Goal: Information Seeking & Learning: Learn about a topic

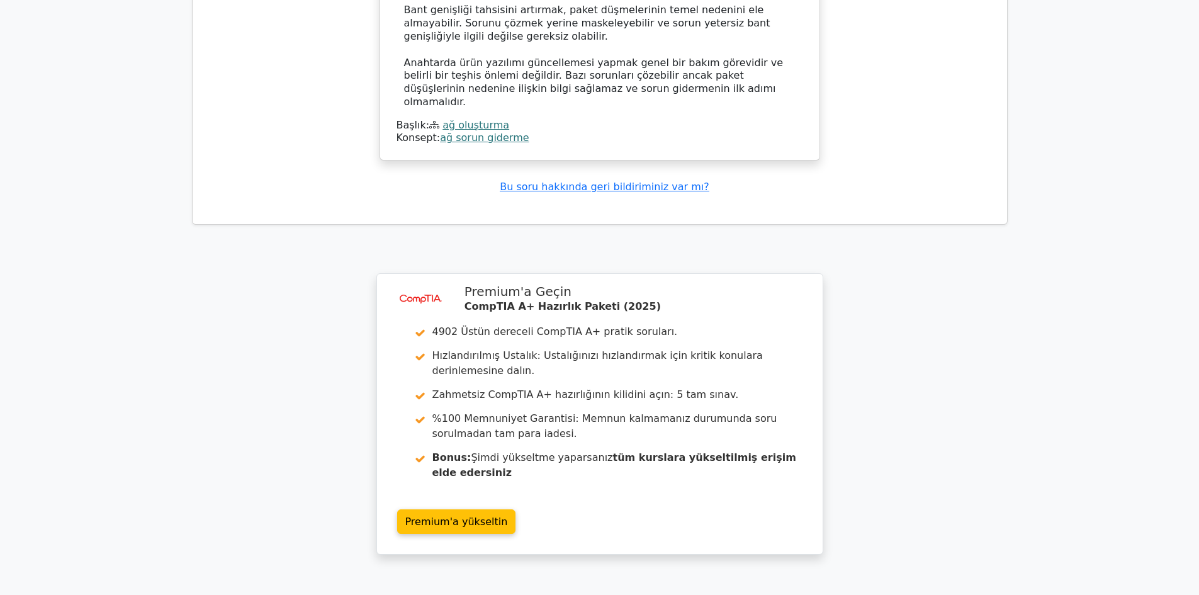
scroll to position [2833, 0]
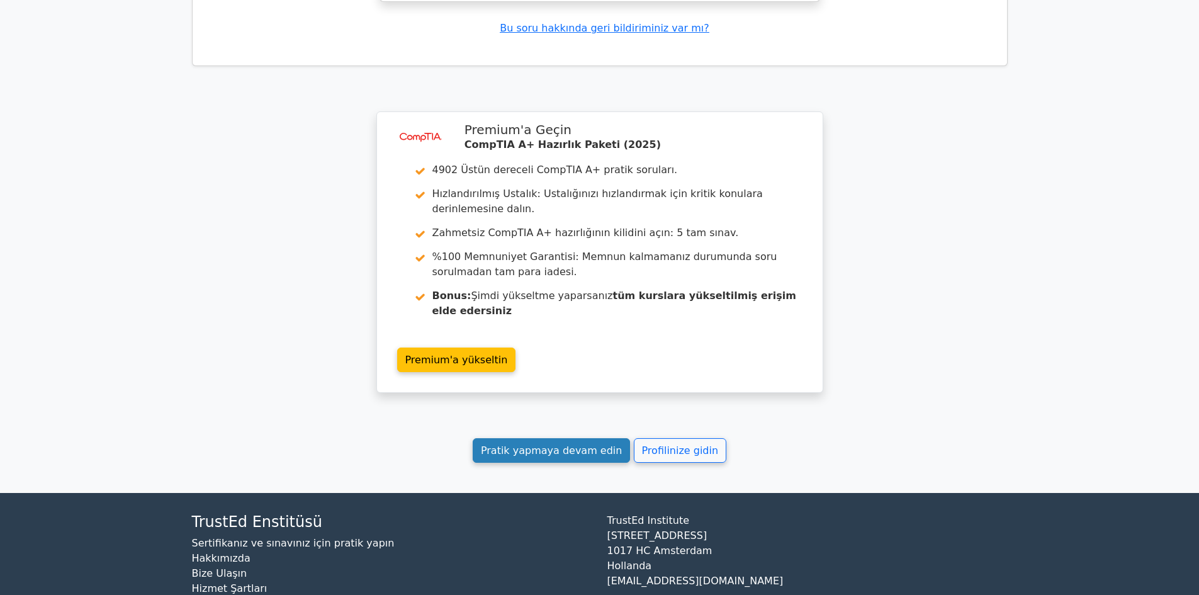
click at [597, 455] on font "Pratik yapmaya devam edin" at bounding box center [552, 451] width 142 height 12
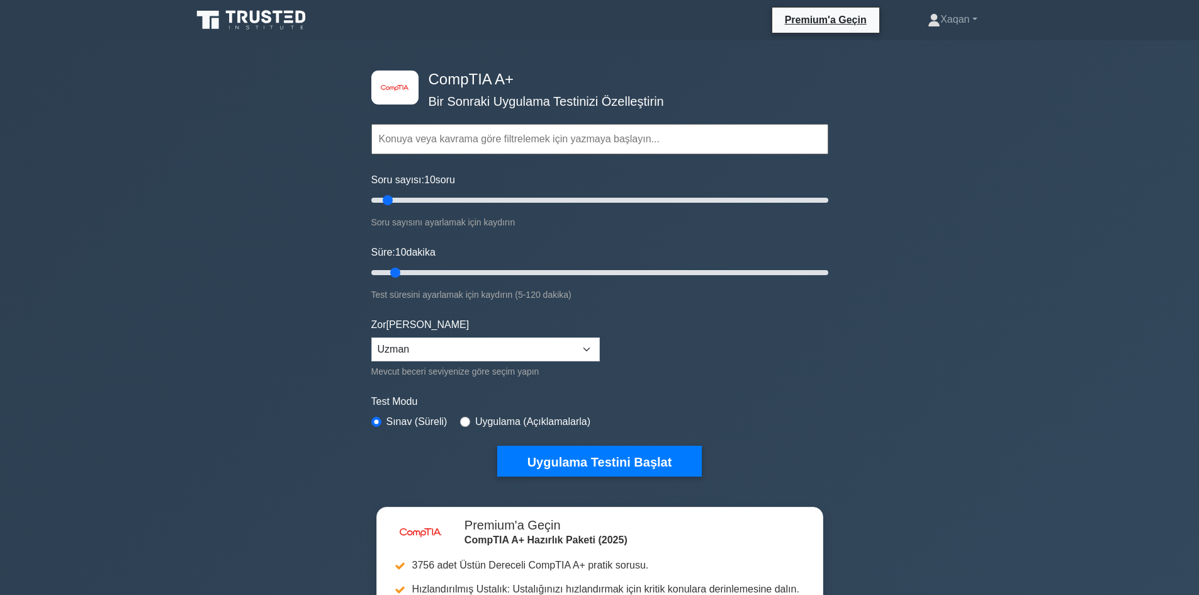
click at [532, 422] on font "Uygulama (Açıklamalarla)" at bounding box center [532, 421] width 115 height 11
click at [512, 426] on font "Uygulama (Açıklamalarla)" at bounding box center [532, 421] width 115 height 11
click at [475, 422] on font "Uygulama (Açıklamalarla)" at bounding box center [532, 421] width 115 height 11
click at [460, 424] on input "radio" at bounding box center [465, 422] width 10 height 10
radio input "true"
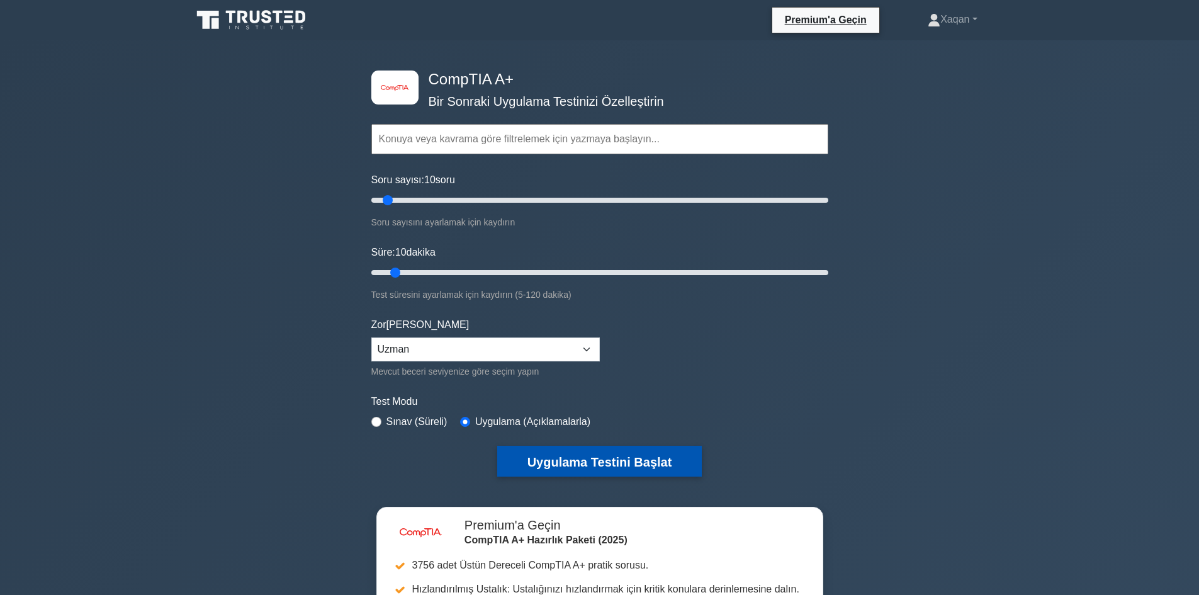
click at [567, 458] on font "Uygulama Testini Başlat" at bounding box center [600, 462] width 145 height 14
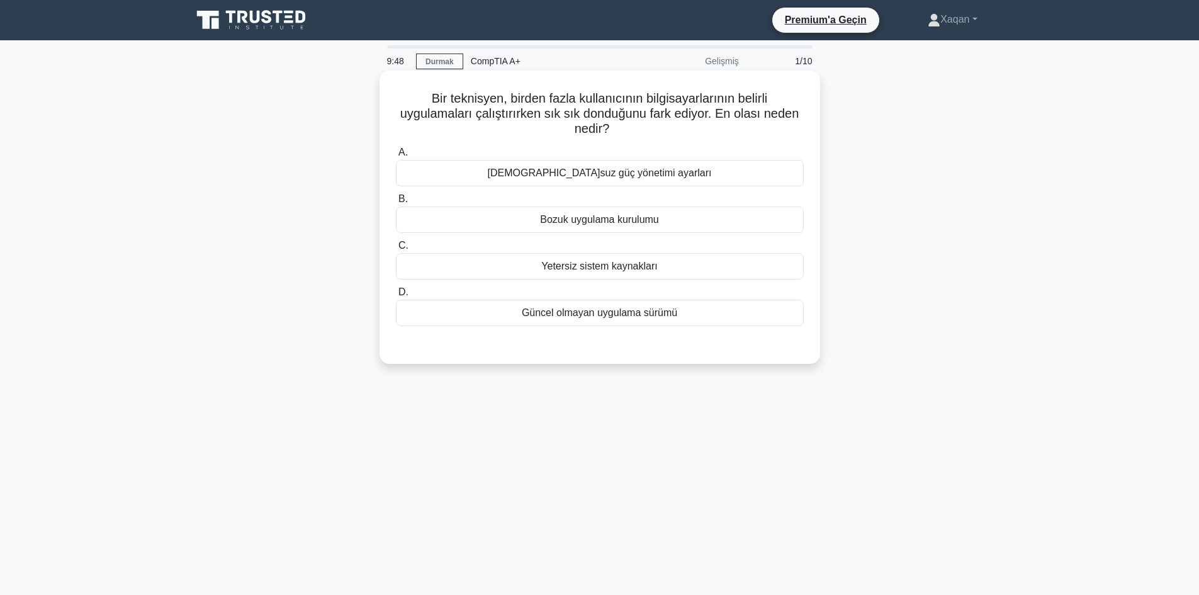
click at [631, 271] on font "Yetersiz sistem kaynakları" at bounding box center [599, 266] width 116 height 11
click at [396, 250] on input "C. Yetersiz sistem kaynakları" at bounding box center [396, 246] width 0 height 8
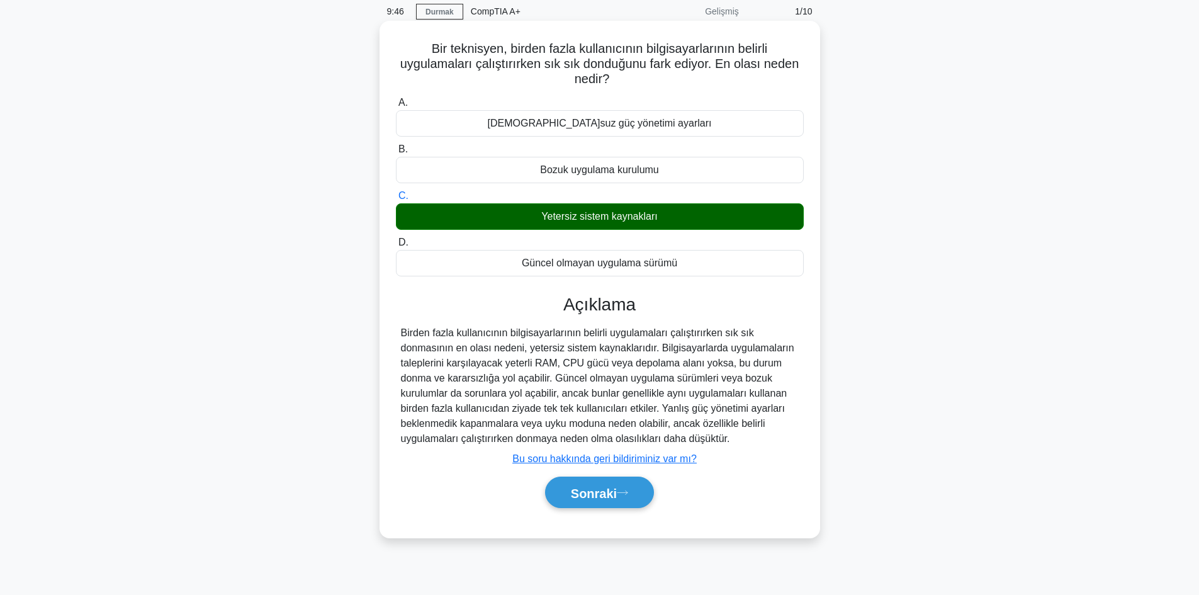
scroll to position [63, 0]
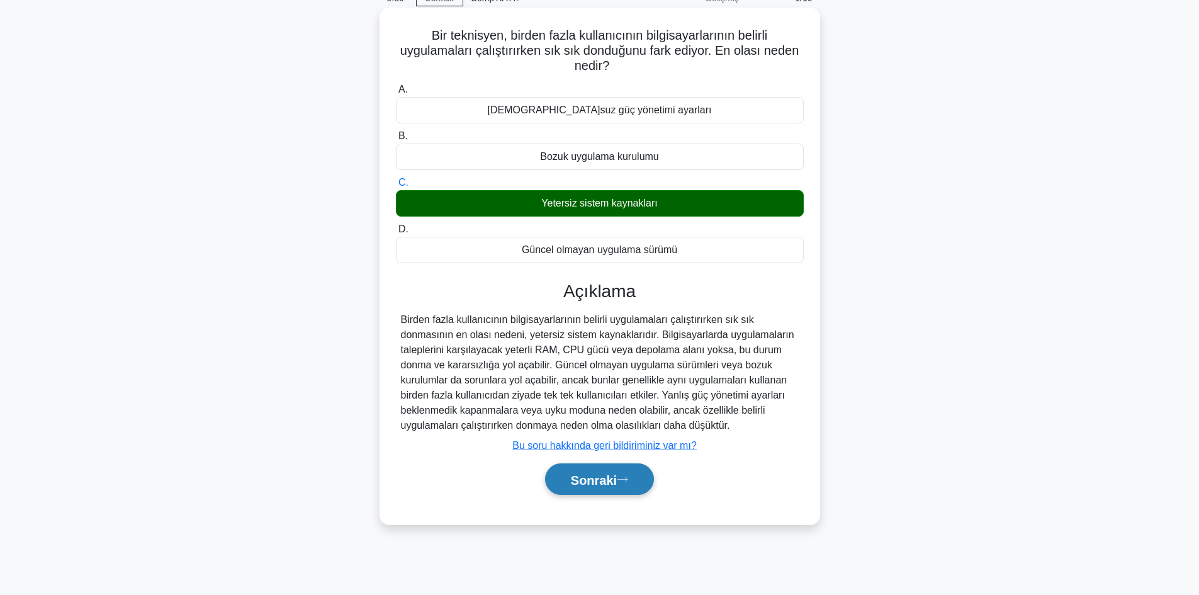
click at [612, 484] on font "Sonraki" at bounding box center [594, 480] width 46 height 14
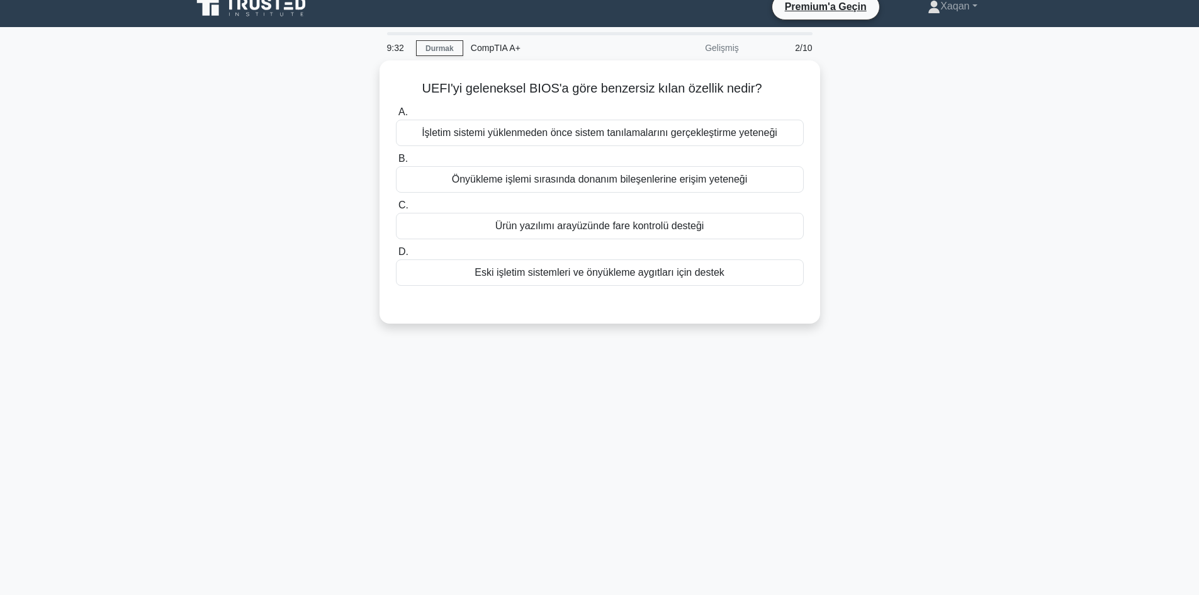
scroll to position [0, 0]
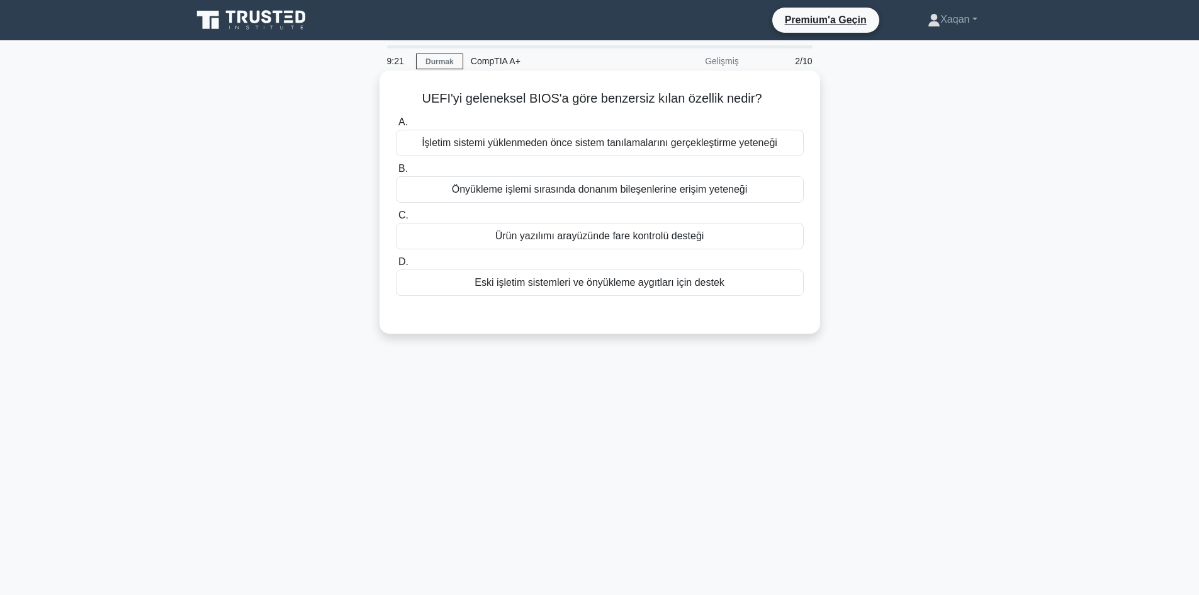
click at [545, 186] on font "Önyükleme işlemi sırasında donanım bileşenlerine erişim yeteneği" at bounding box center [600, 189] width 296 height 11
click at [396, 173] on input "B. Önyükleme işlemi sırasında donanım bileşenlerine erişim yeteneği" at bounding box center [396, 169] width 0 height 8
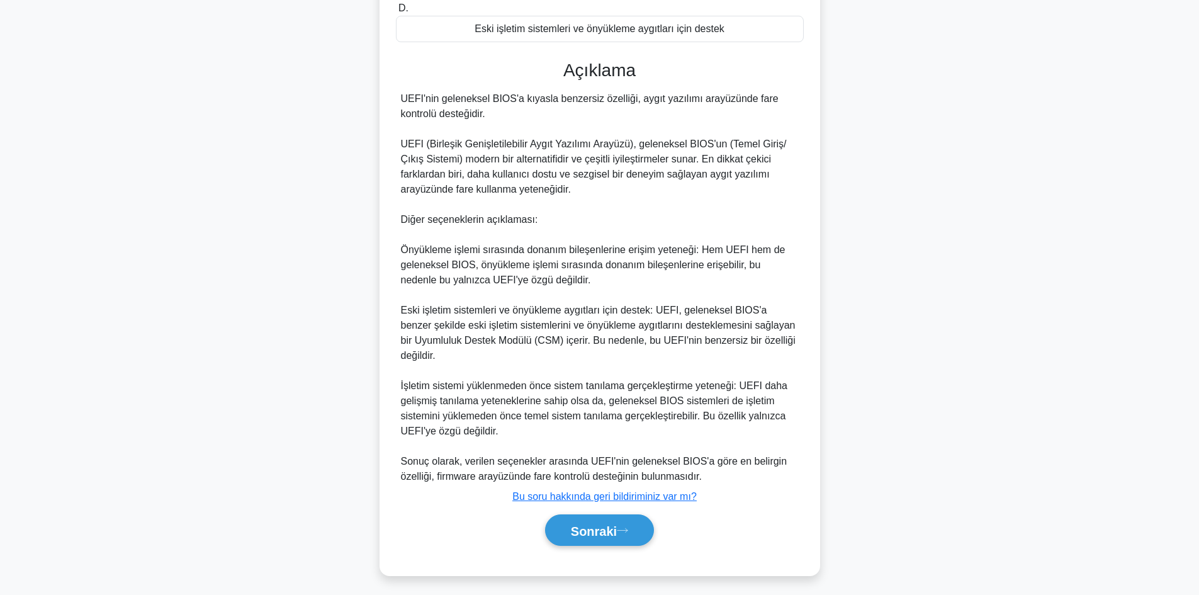
scroll to position [261, 0]
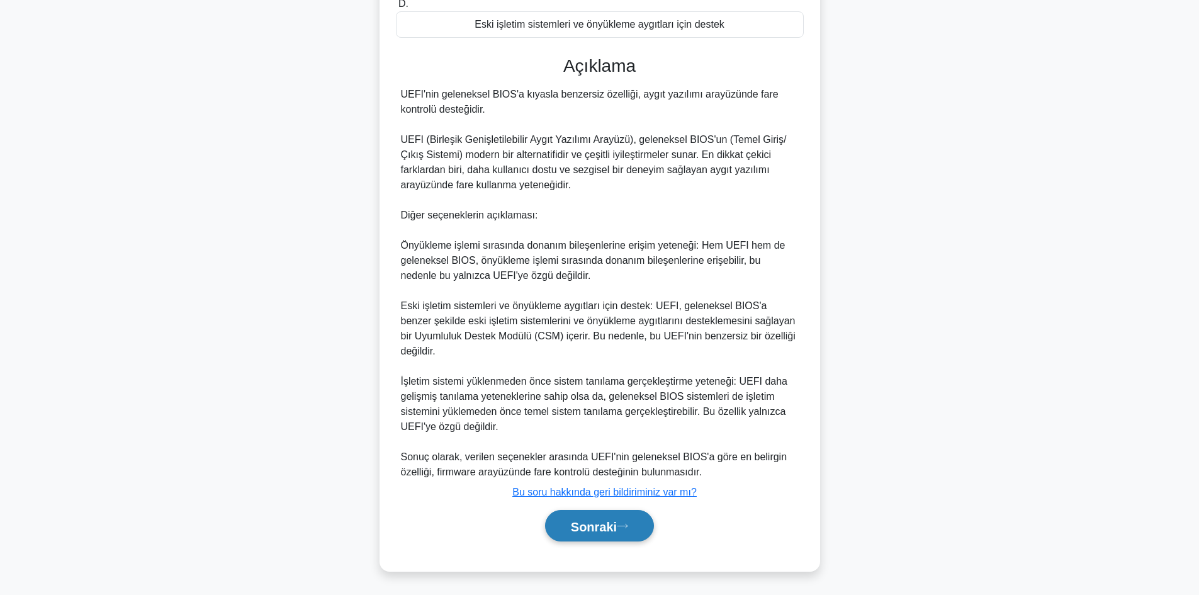
click at [606, 532] on font "Sonraki" at bounding box center [594, 526] width 46 height 14
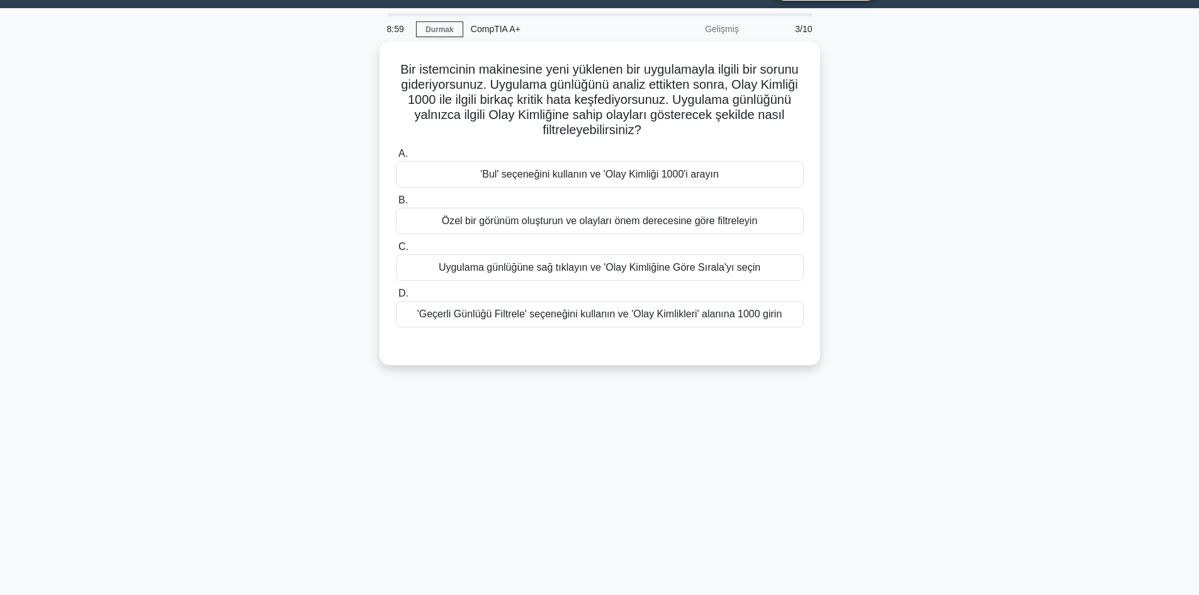
scroll to position [0, 0]
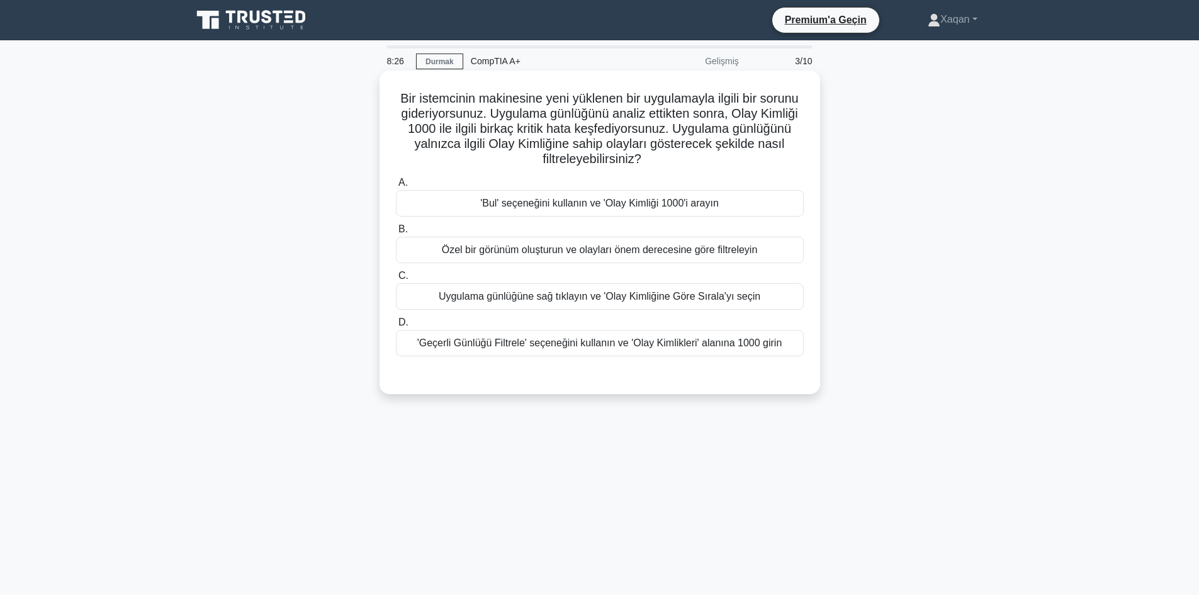
click at [640, 207] on font "'Bul' seçeneğini kullanın ve 'Olay Kimliği 1000'i arayın" at bounding box center [599, 203] width 239 height 11
click at [396, 187] on input "A. 'Bul' seçeneğini kullanın ve 'Olay Kimliği 1000'i arayın" at bounding box center [396, 183] width 0 height 8
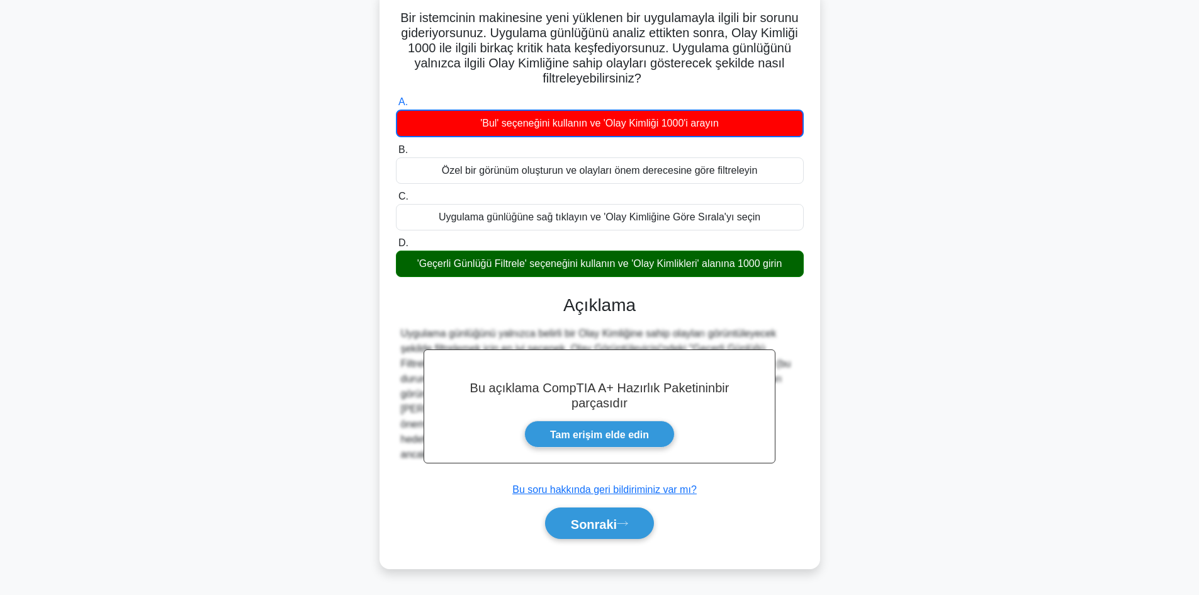
scroll to position [85, 0]
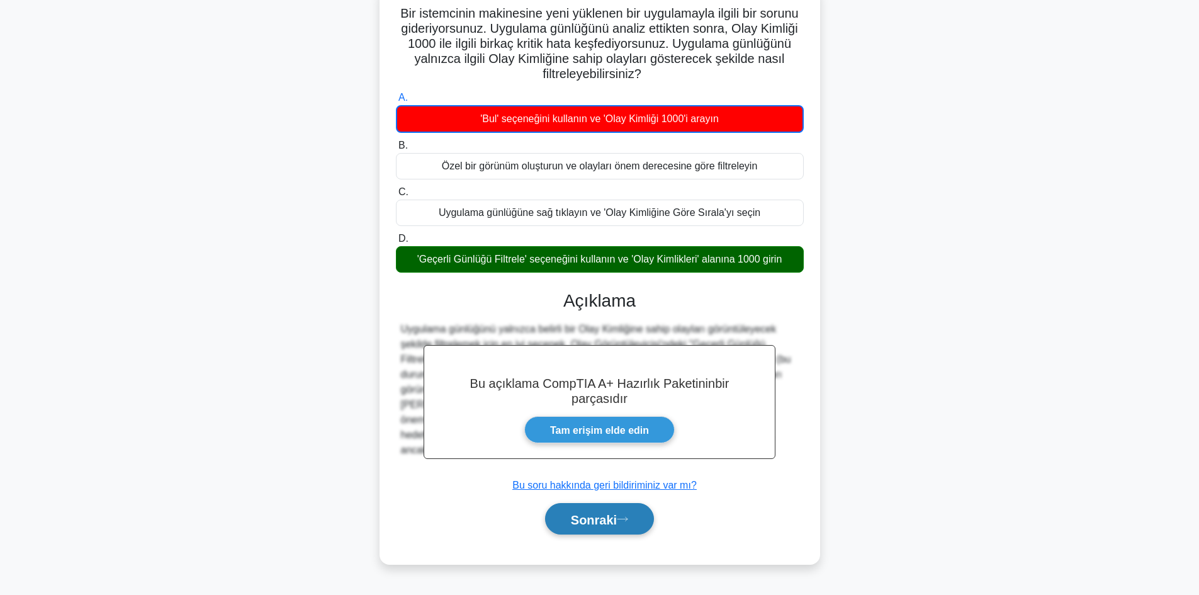
click at [598, 525] on font "Sonraki" at bounding box center [594, 520] width 46 height 14
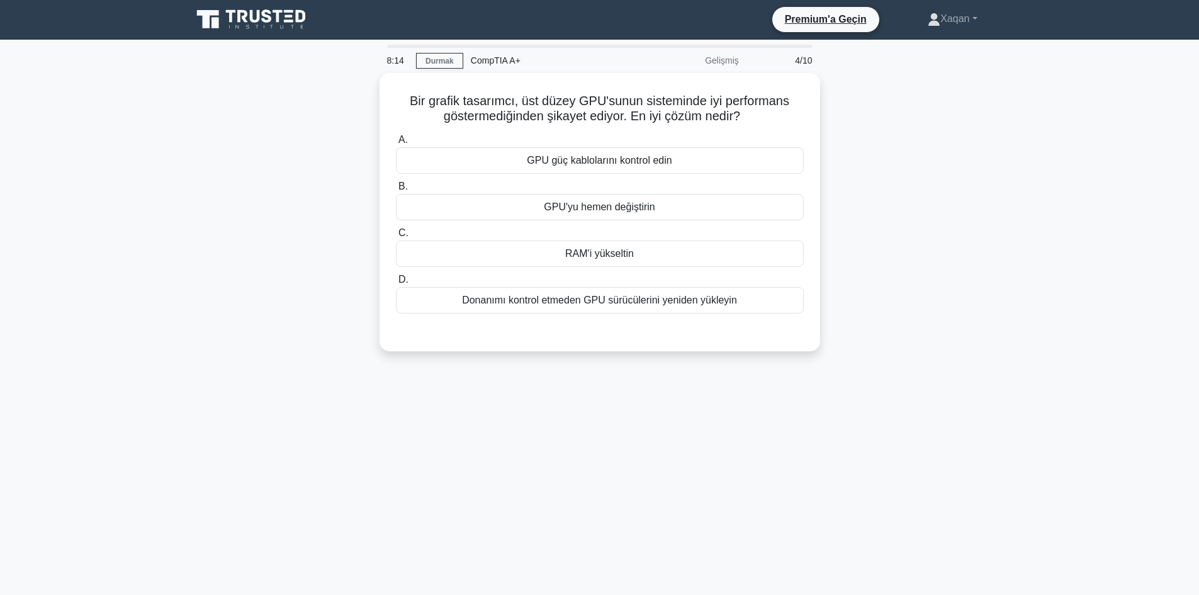
scroll to position [0, 0]
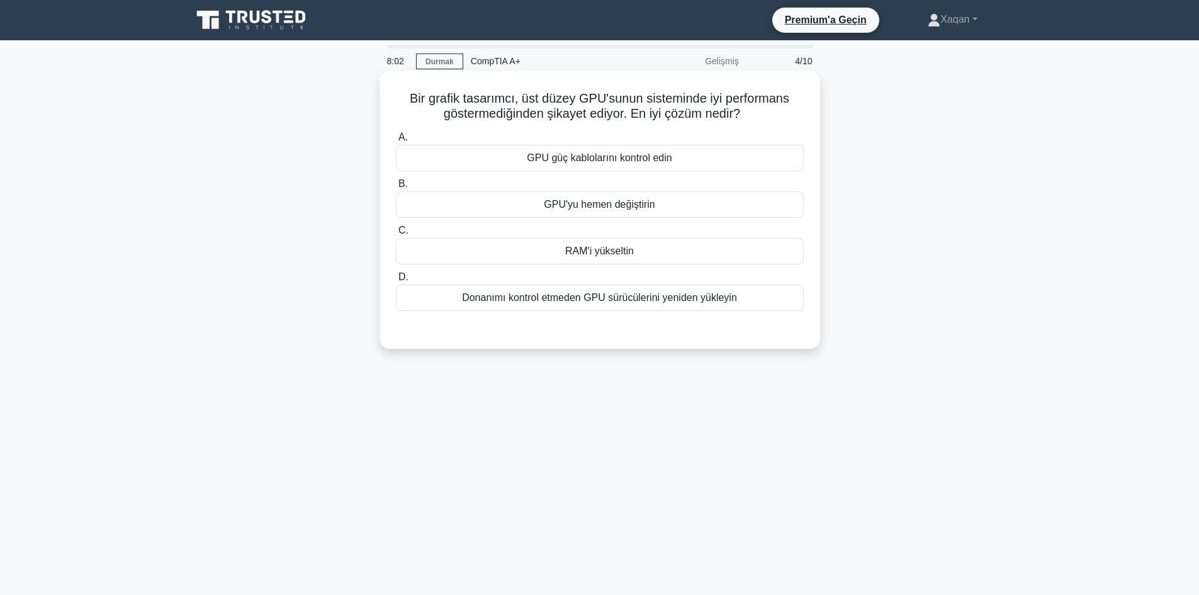
click at [618, 210] on font "GPU'yu hemen değiştirin" at bounding box center [599, 204] width 111 height 11
click at [396, 188] on input "B. GPU'yu hemen değiştirin" at bounding box center [396, 184] width 0 height 8
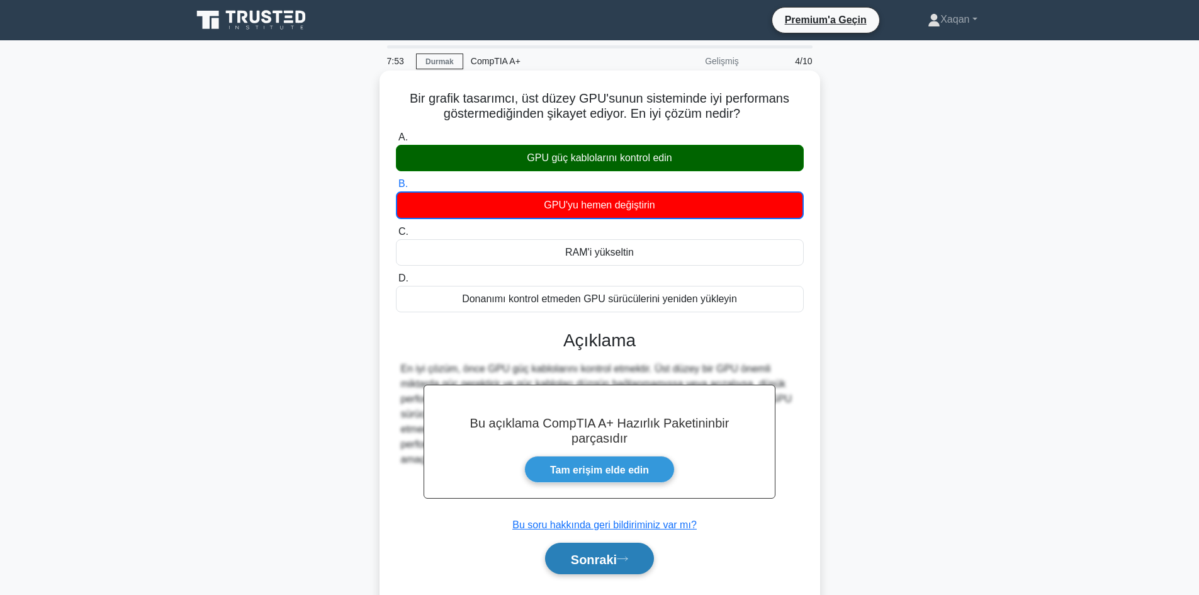
click at [613, 555] on font "Sonraki" at bounding box center [594, 559] width 46 height 14
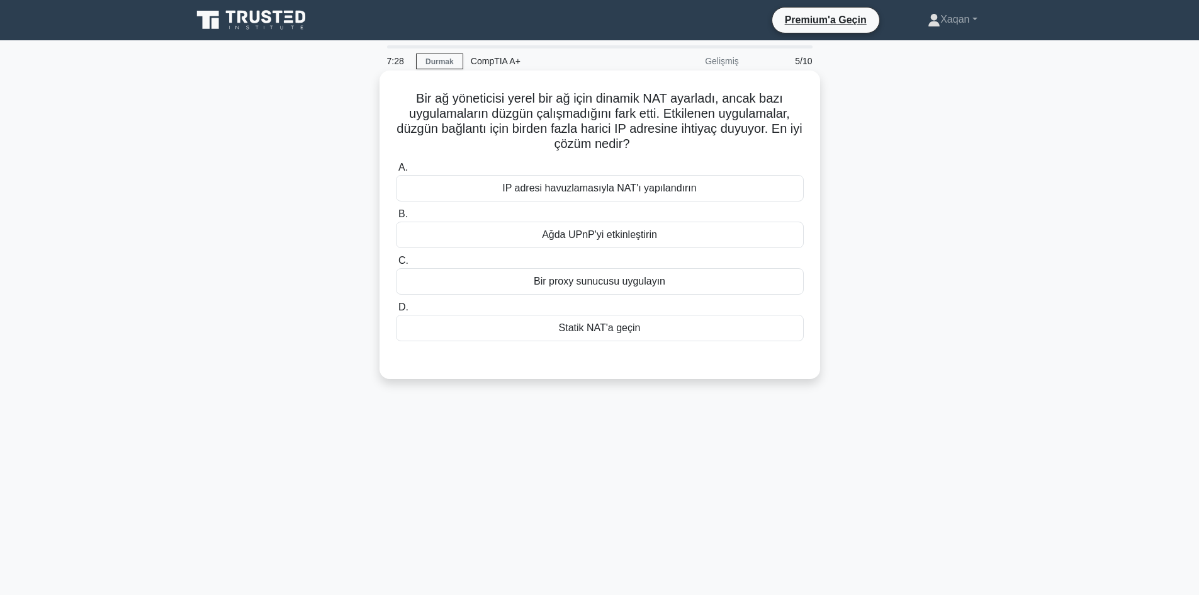
click at [591, 196] on font "IP adresi havuzlamasıyla NAT'ı yapılandırın" at bounding box center [599, 188] width 194 height 15
click at [396, 172] on input "A. IP adresi havuzlamasıyla NAT'ı yapılandırın" at bounding box center [396, 168] width 0 height 8
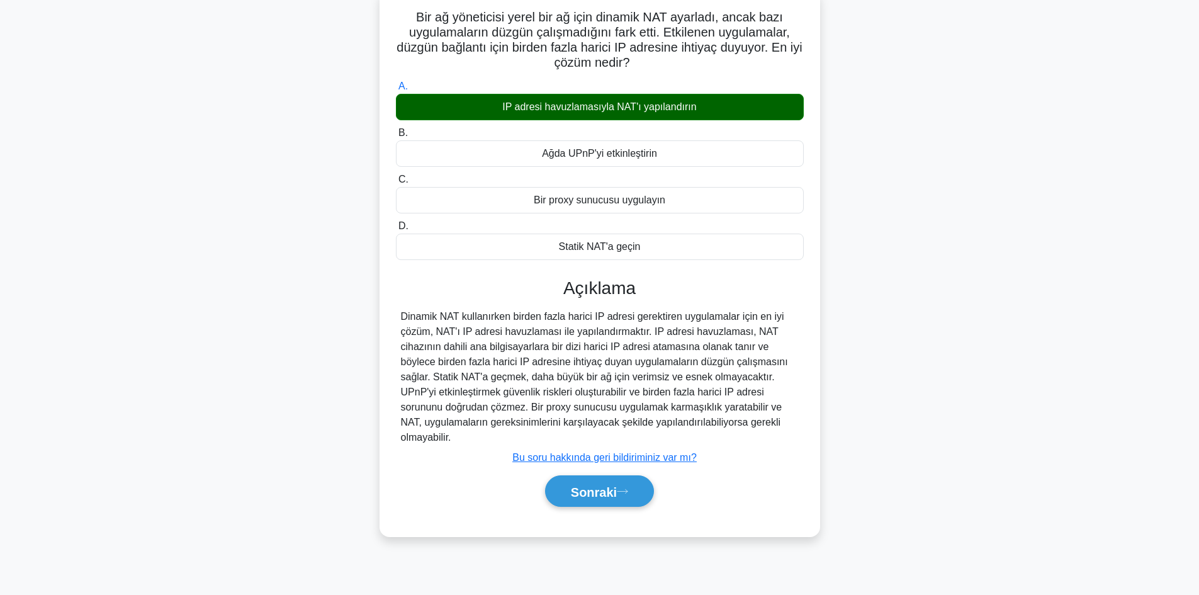
scroll to position [85, 0]
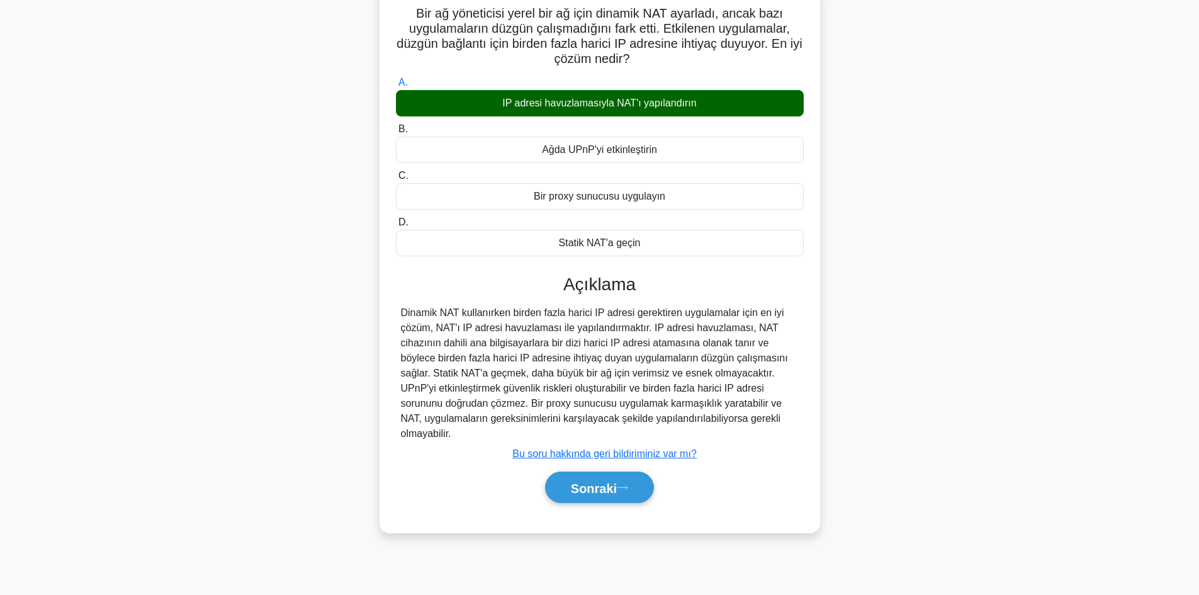
drag, startPoint x: 615, startPoint y: 494, endPoint x: 612, endPoint y: 465, distance: 29.1
click at [615, 494] on font "Sonraki" at bounding box center [594, 488] width 46 height 14
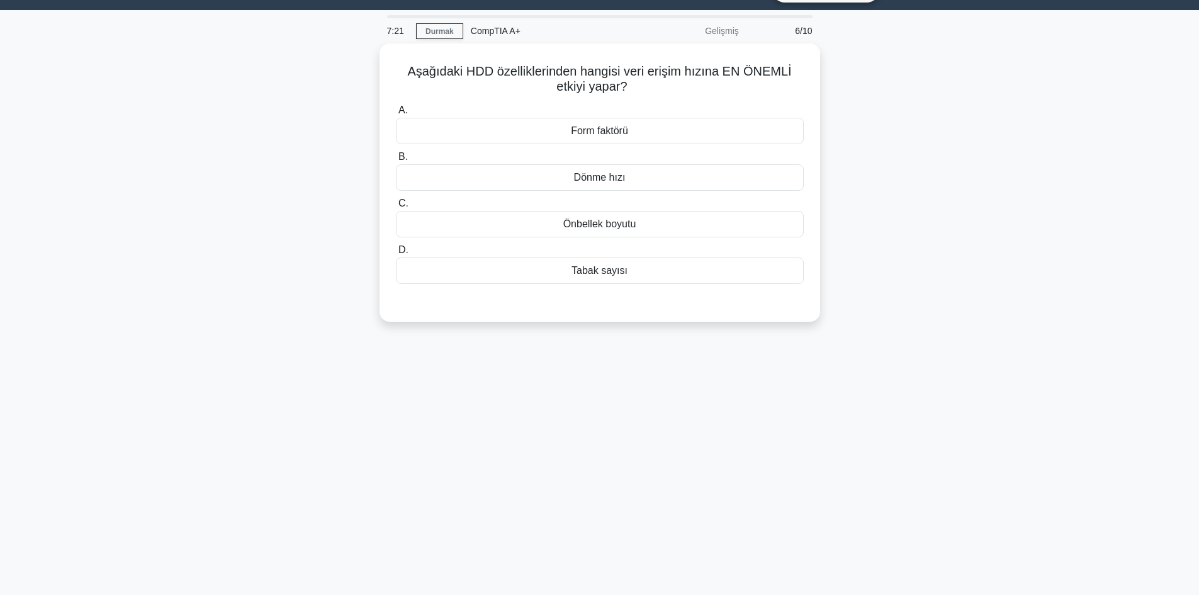
scroll to position [0, 0]
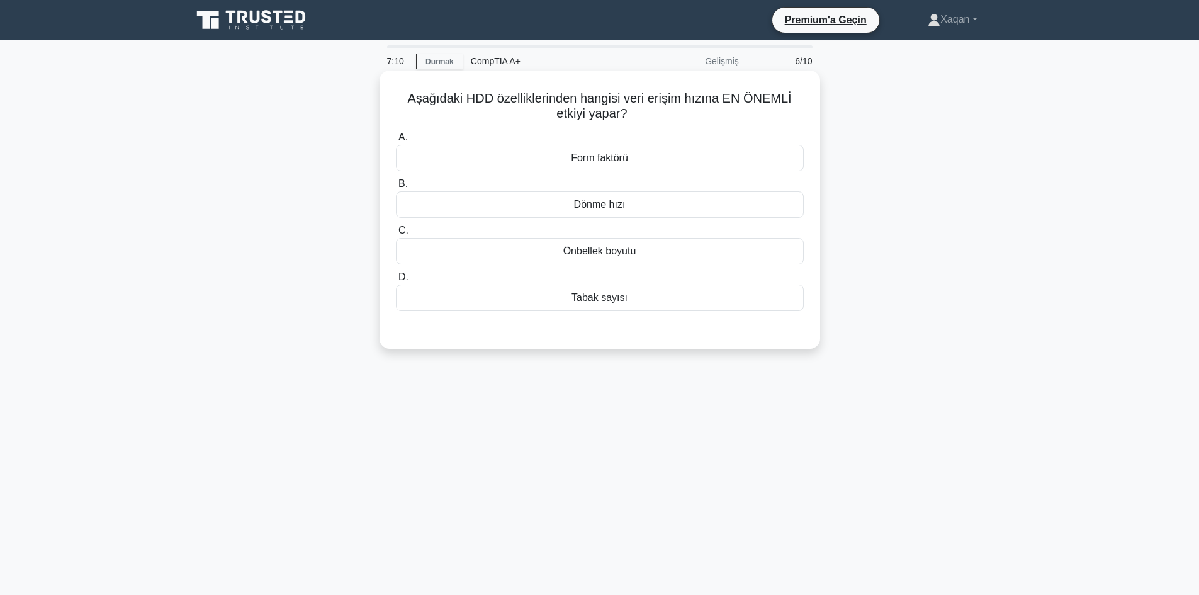
click at [591, 205] on font "Dönme hızı" at bounding box center [600, 204] width 52 height 11
click at [396, 188] on input "B. Dönme hızı" at bounding box center [396, 184] width 0 height 8
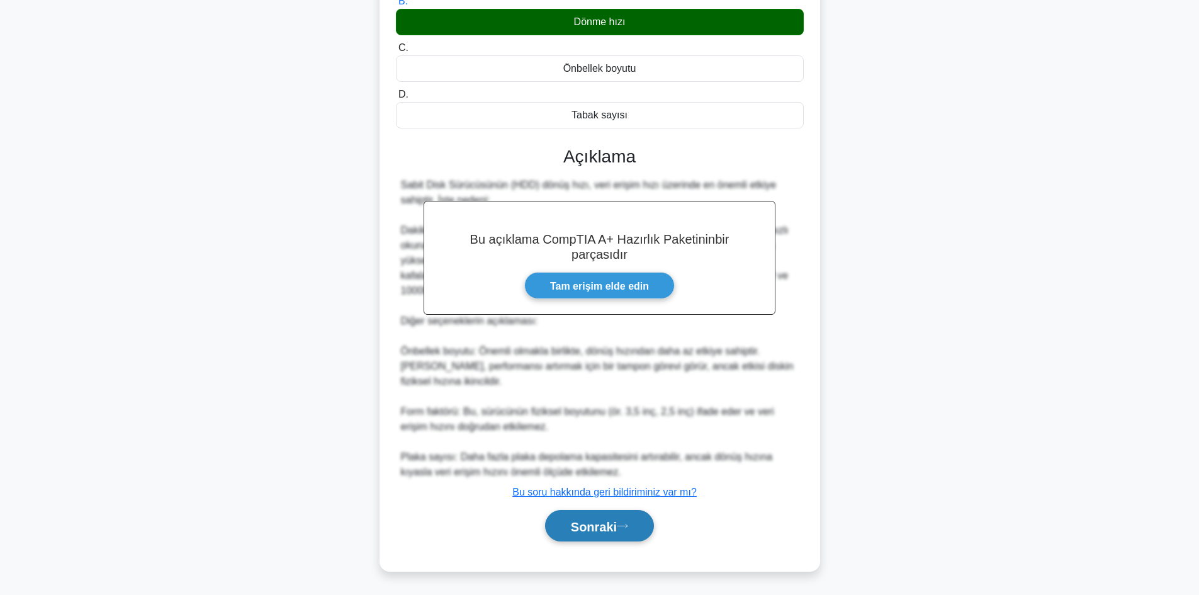
click at [589, 528] on font "Sonraki" at bounding box center [594, 526] width 46 height 14
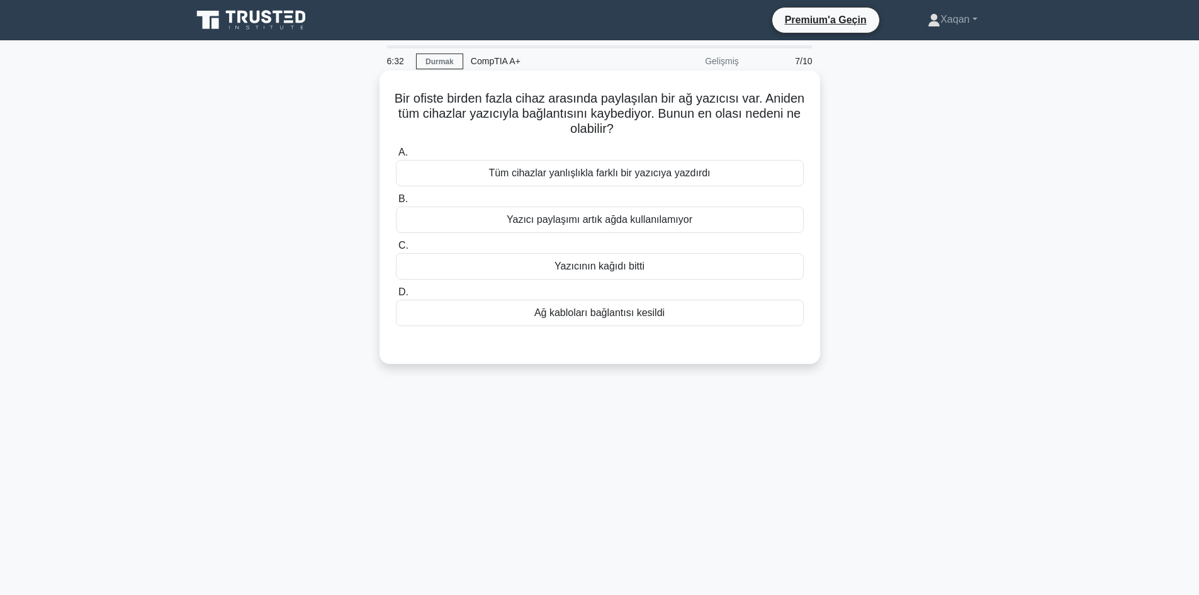
click at [607, 266] on font "Yazıcının kağıdı bitti" at bounding box center [600, 266] width 90 height 11
click at [396, 250] on input "C. Yazıcının kağıdı bitti" at bounding box center [396, 246] width 0 height 8
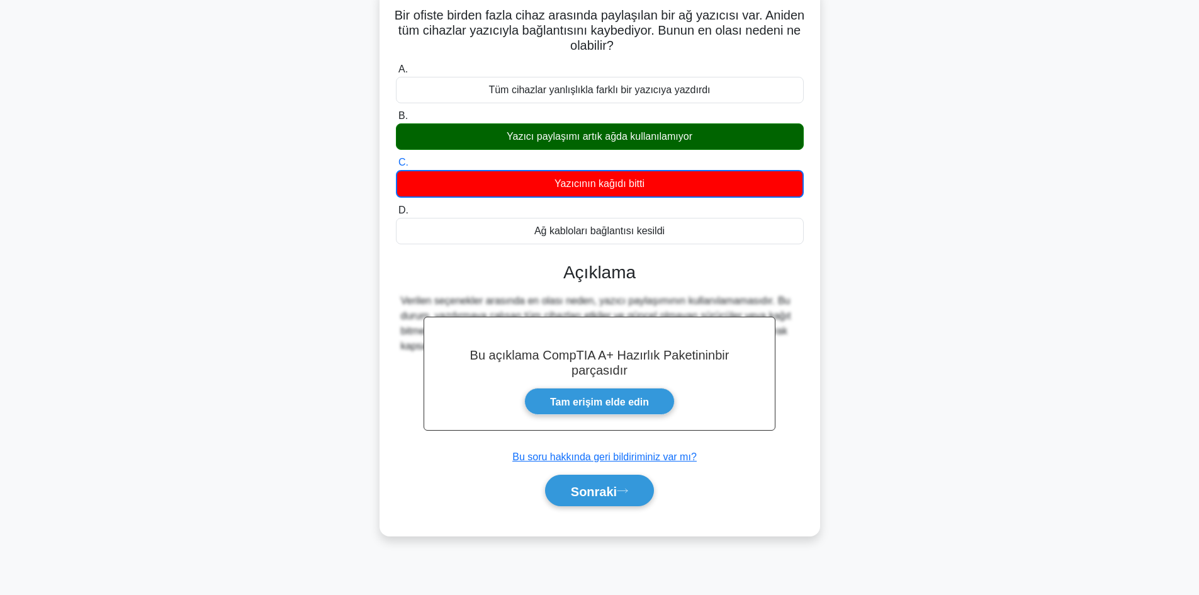
scroll to position [85, 0]
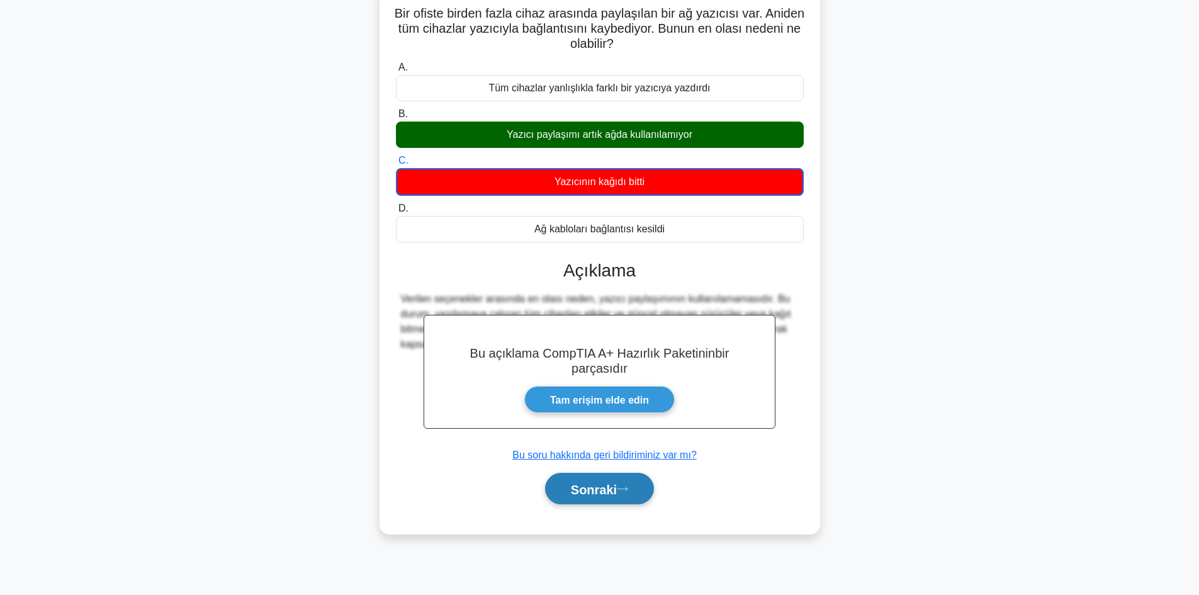
click at [608, 485] on font "Sonraki" at bounding box center [594, 489] width 46 height 14
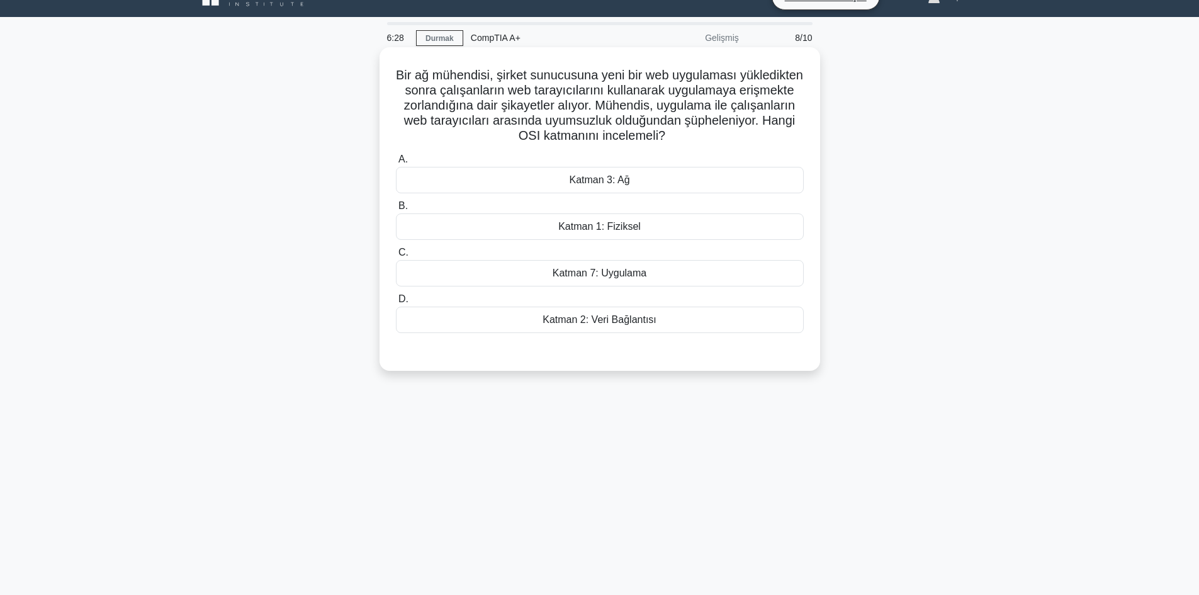
scroll to position [0, 0]
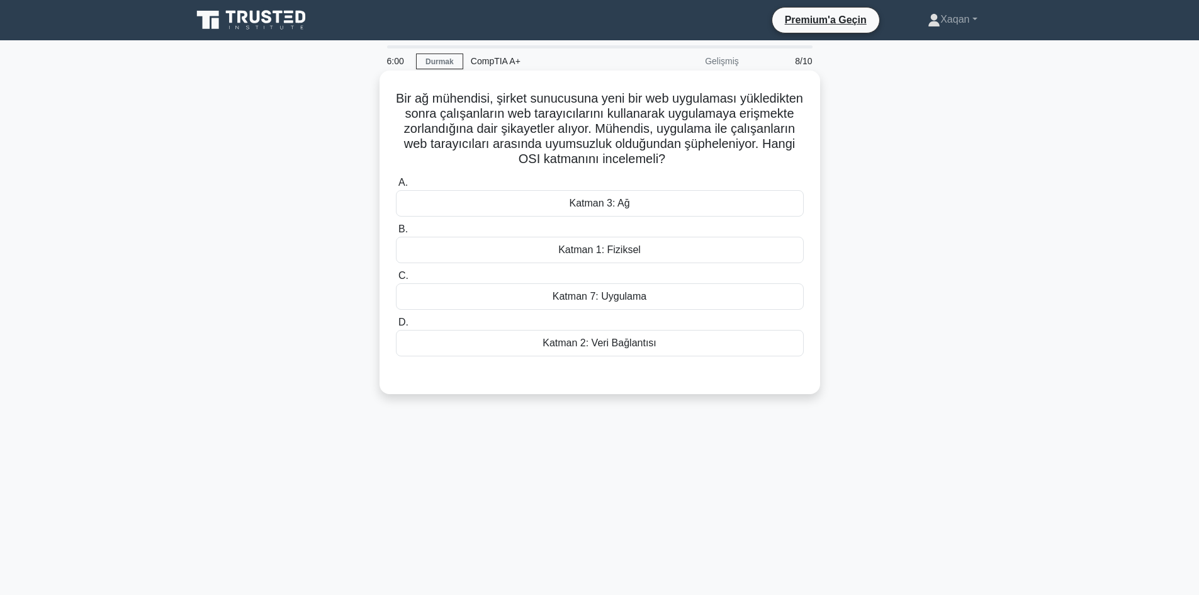
click at [623, 208] on font "Katman 3: Ağ" at bounding box center [599, 203] width 60 height 11
click at [396, 187] on input "A. Katman 3: Ağ" at bounding box center [396, 183] width 0 height 8
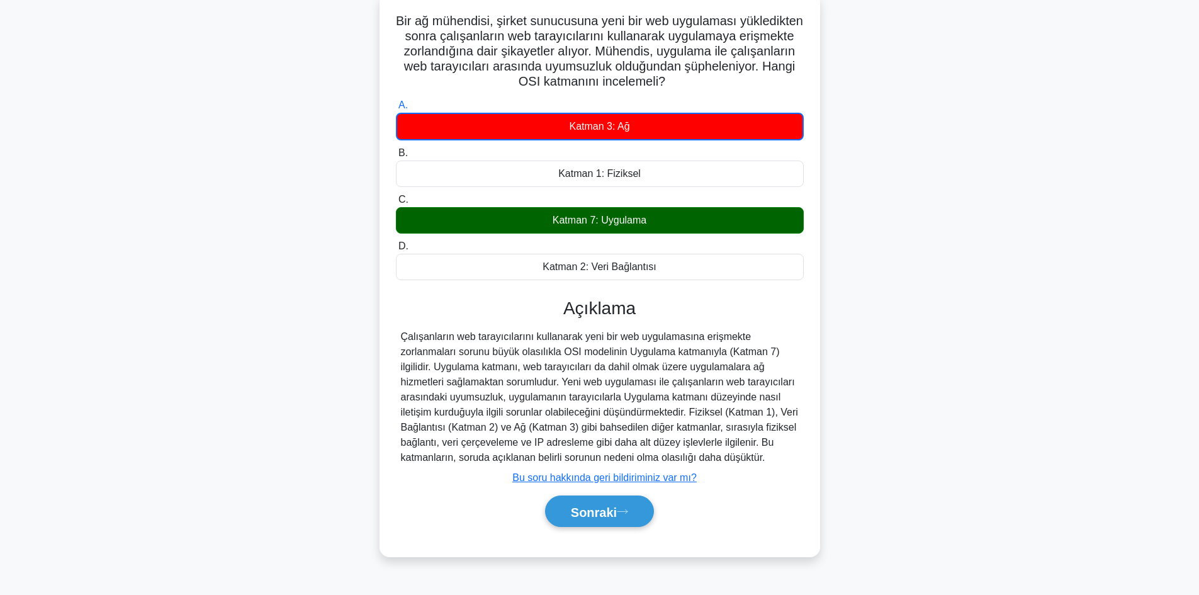
scroll to position [85, 0]
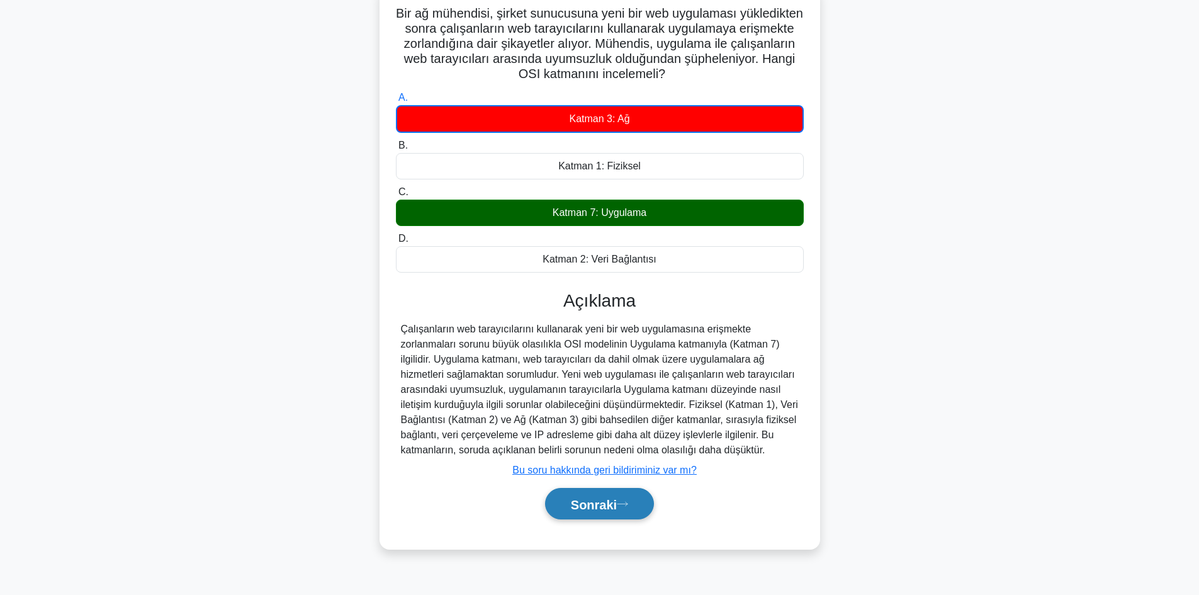
click at [602, 511] on font "Sonraki" at bounding box center [594, 504] width 46 height 14
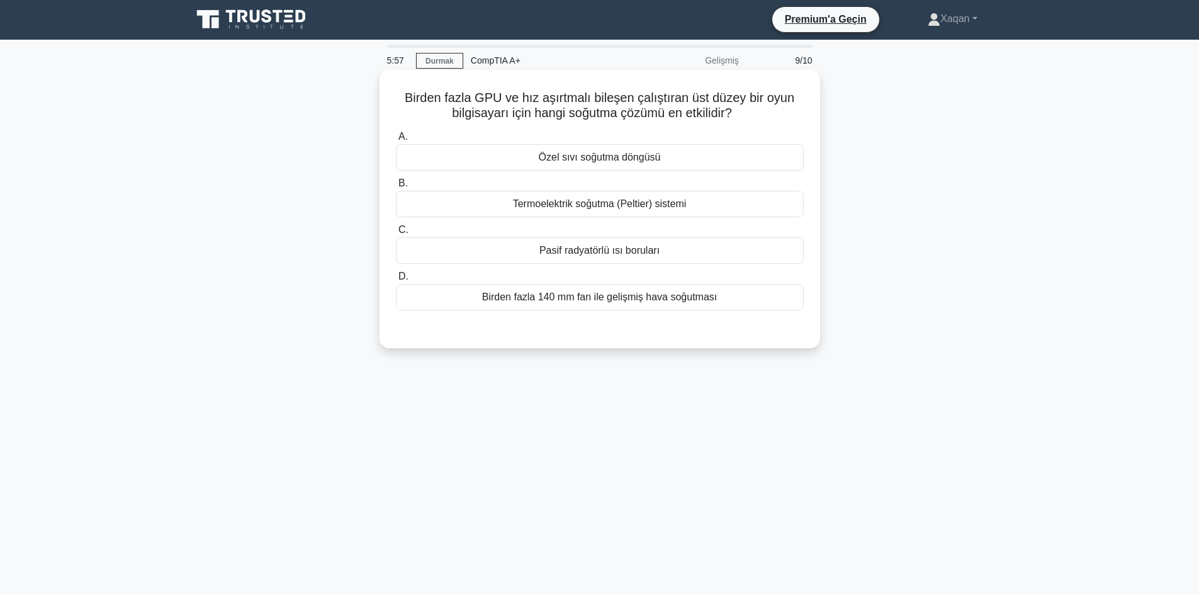
scroll to position [0, 0]
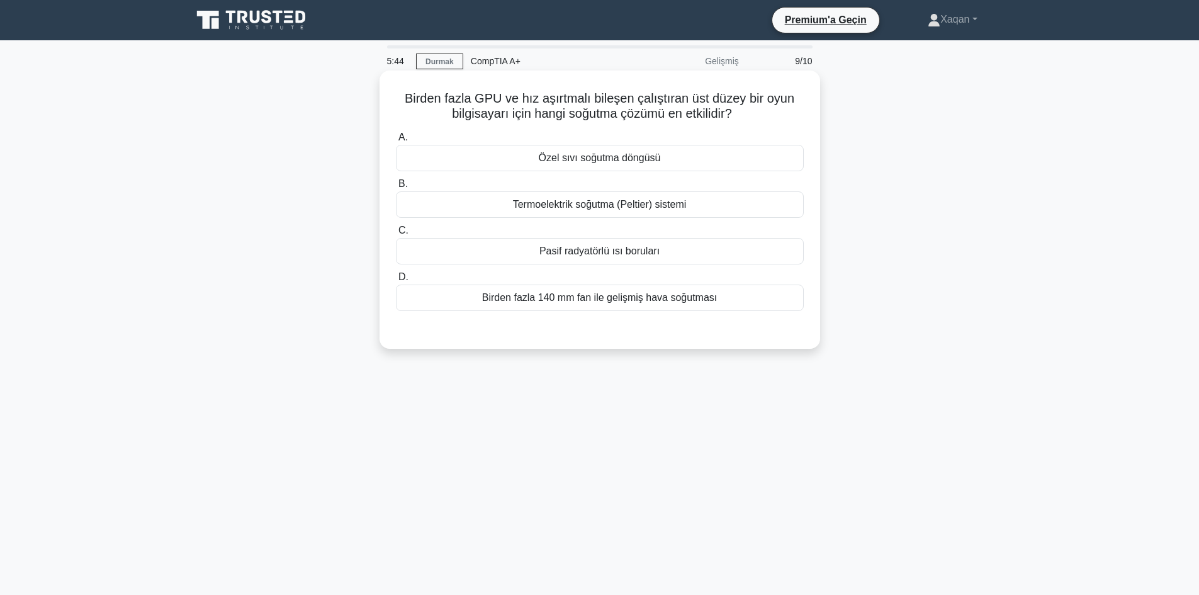
click at [707, 162] on div "Özel sıvı soğutma döngüsü" at bounding box center [600, 158] width 408 height 26
click at [396, 142] on input "A. Özel sıvı soğutma döngüsü" at bounding box center [396, 137] width 0 height 8
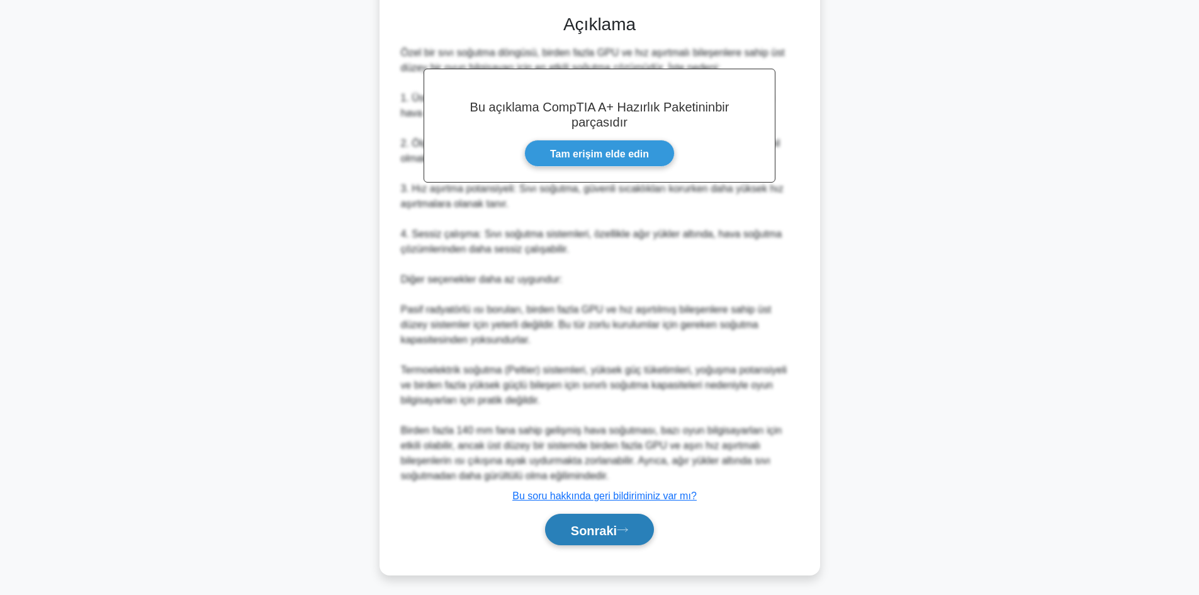
click at [589, 540] on button "Sonraki" at bounding box center [599, 530] width 109 height 32
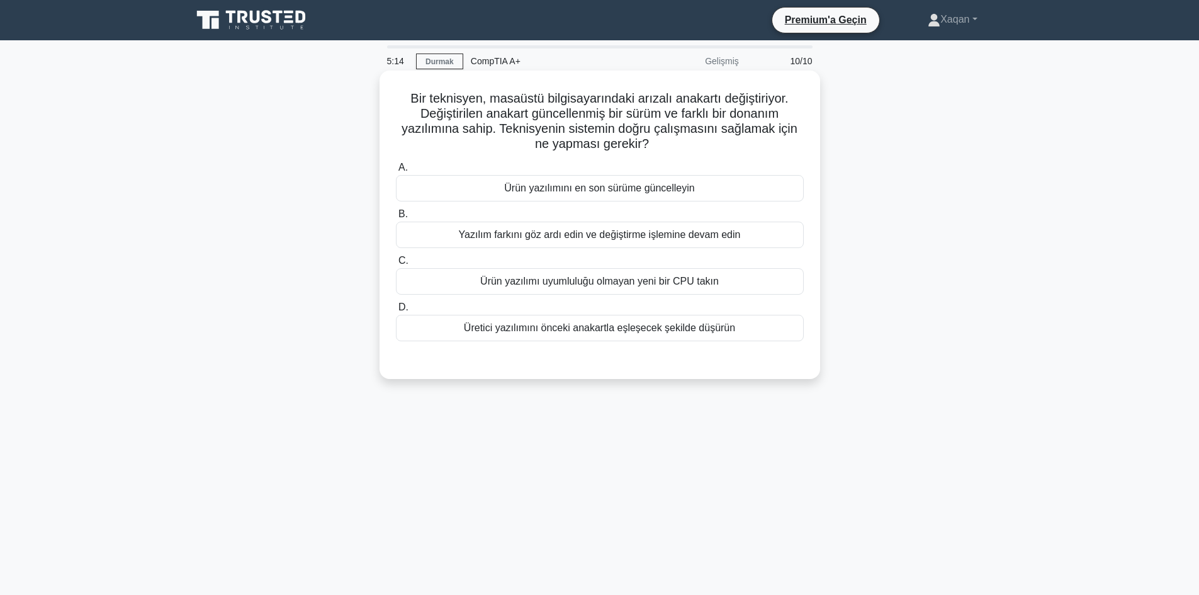
click at [611, 332] on font "Üretici yazılımını önceki anakartla eşleşecek şekilde düşürün" at bounding box center [599, 327] width 271 height 11
click at [396, 312] on input "D. Üretici yazılımını önceki anakartla eşleşecek şekilde düşürün" at bounding box center [396, 307] width 0 height 8
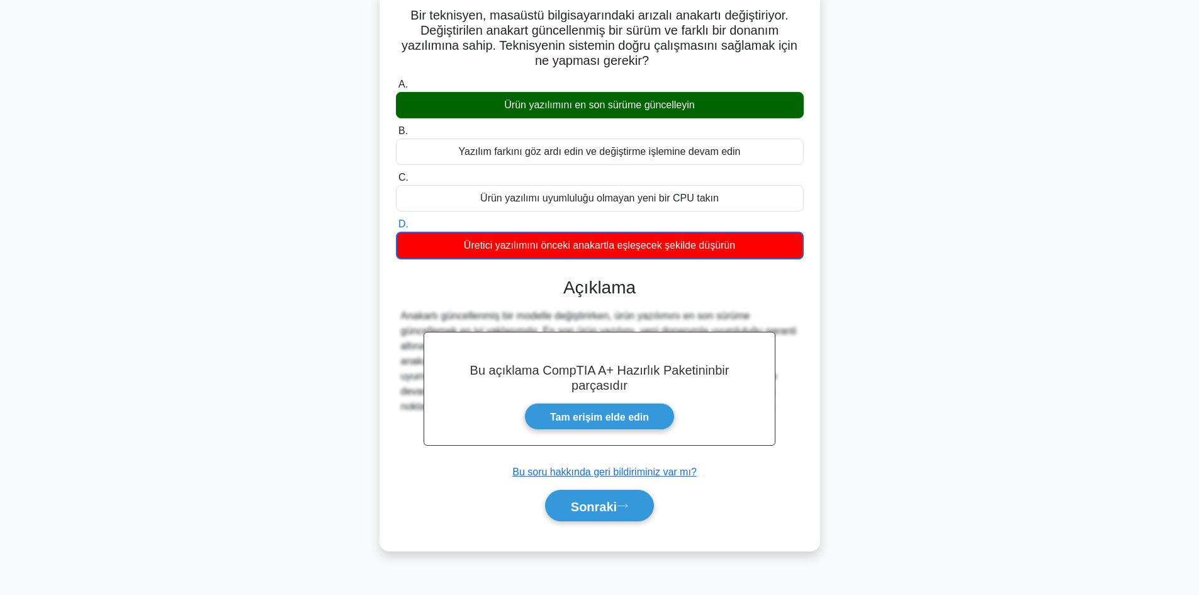
scroll to position [85, 0]
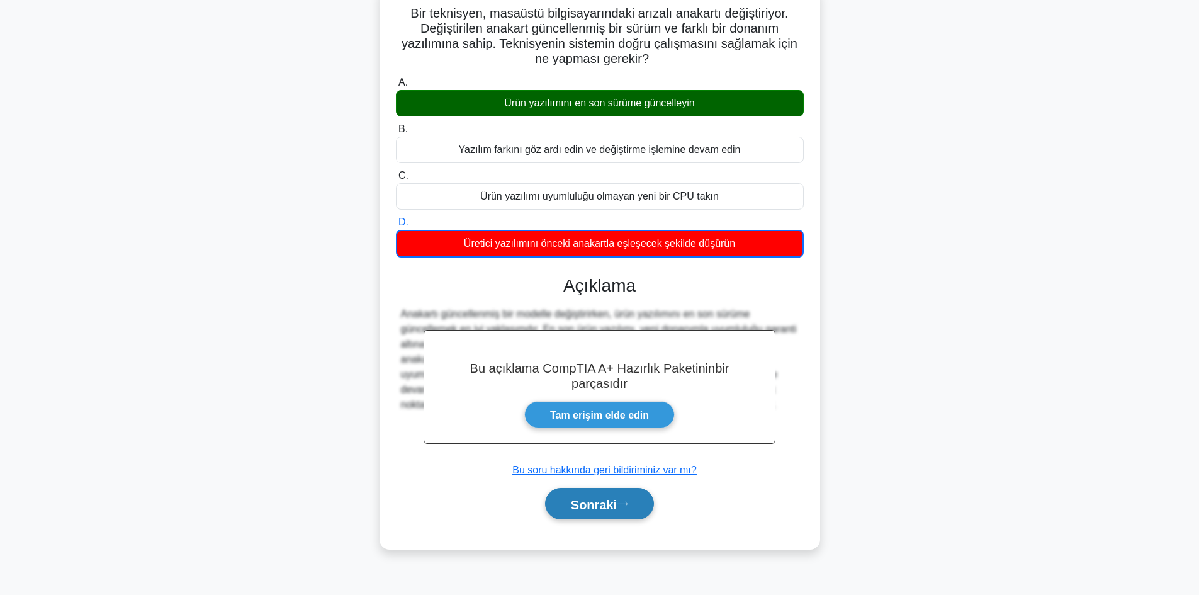
click at [599, 497] on font "Sonraki" at bounding box center [594, 504] width 46 height 14
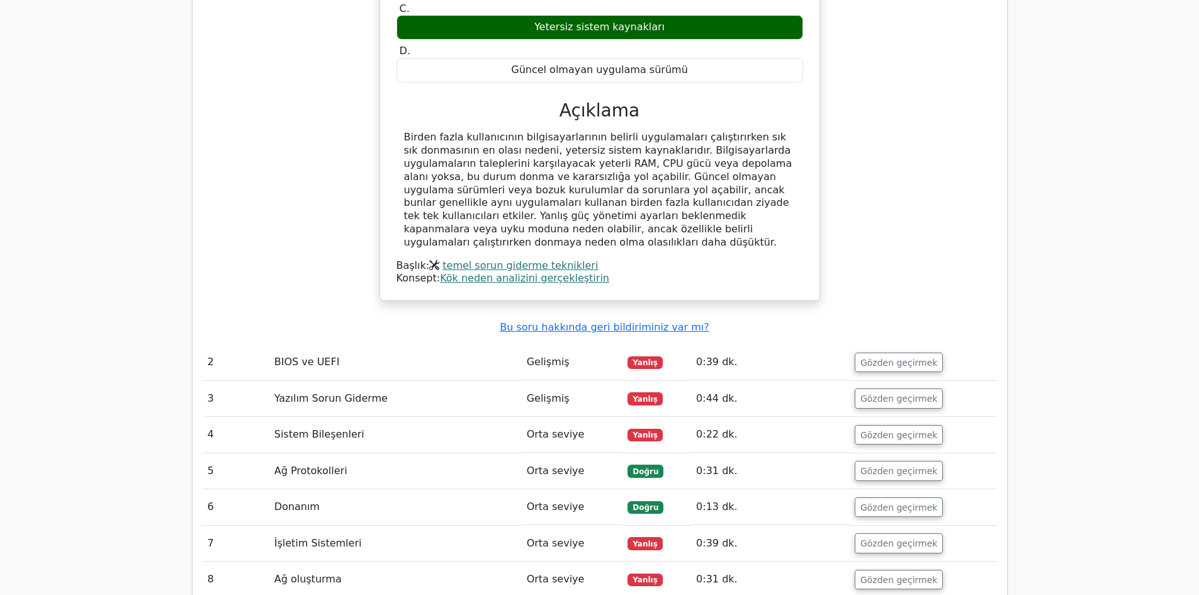
scroll to position [1259, 0]
